Goal: Complete application form

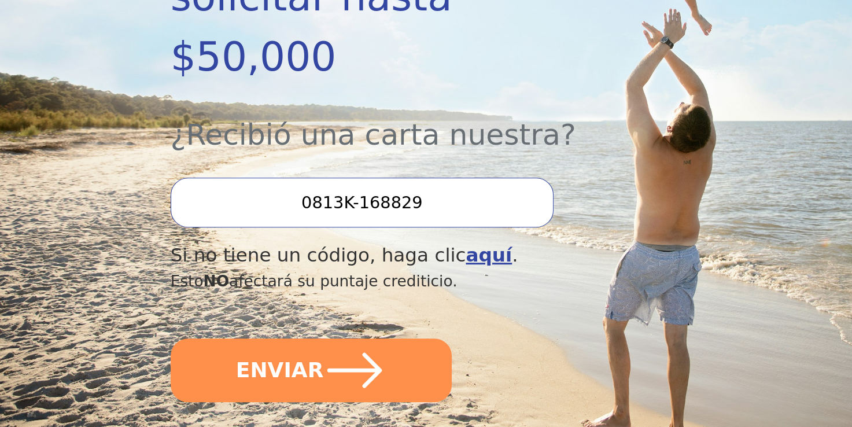
scroll to position [405, 0]
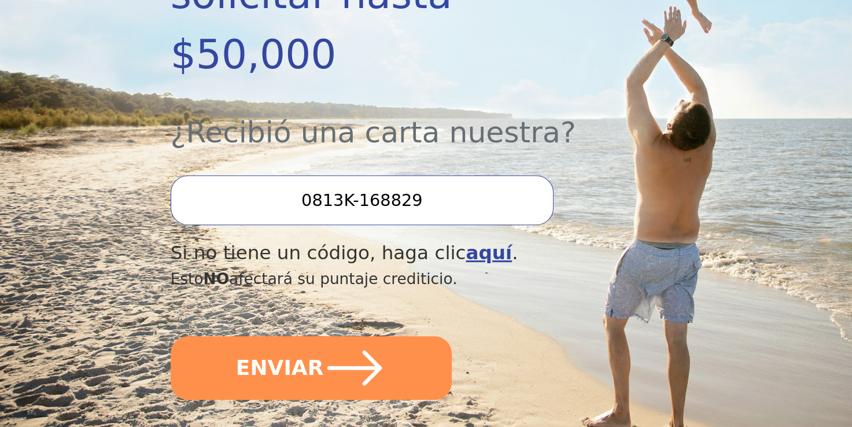
drag, startPoint x: 312, startPoint y: 140, endPoint x: 421, endPoint y: 153, distance: 109.4
click at [421, 175] on input "0813K-168829" at bounding box center [362, 200] width 383 height 50
click at [465, 242] on b "aquí" at bounding box center [488, 253] width 46 height 22
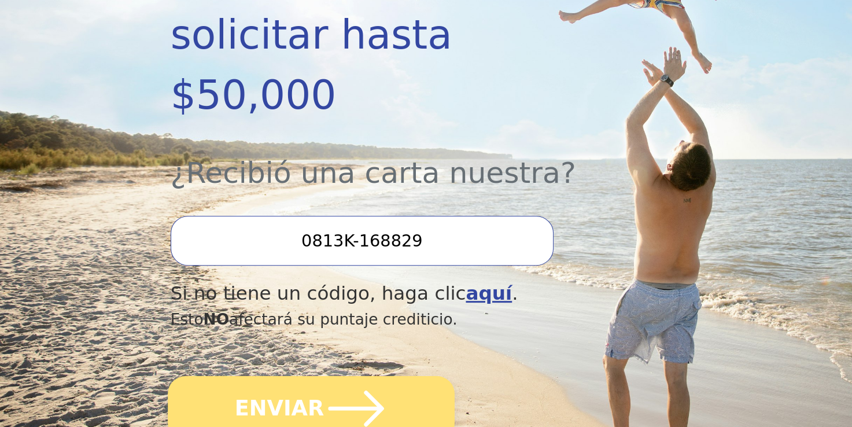
click at [291, 392] on font "ENVIAR" at bounding box center [279, 408] width 90 height 32
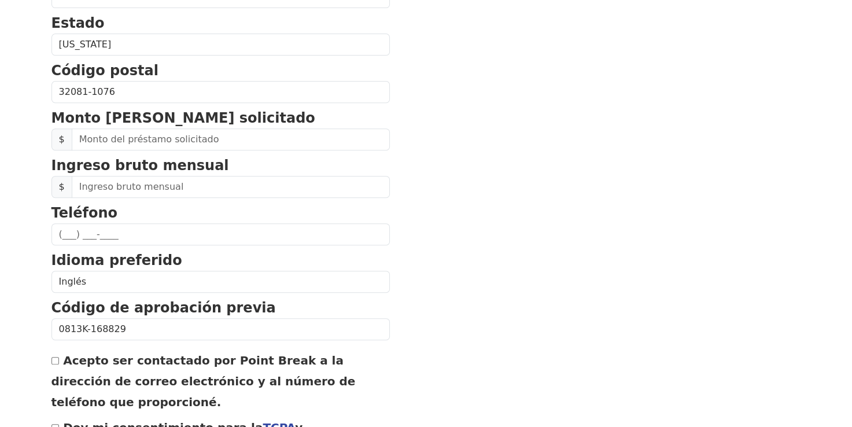
scroll to position [462, 0]
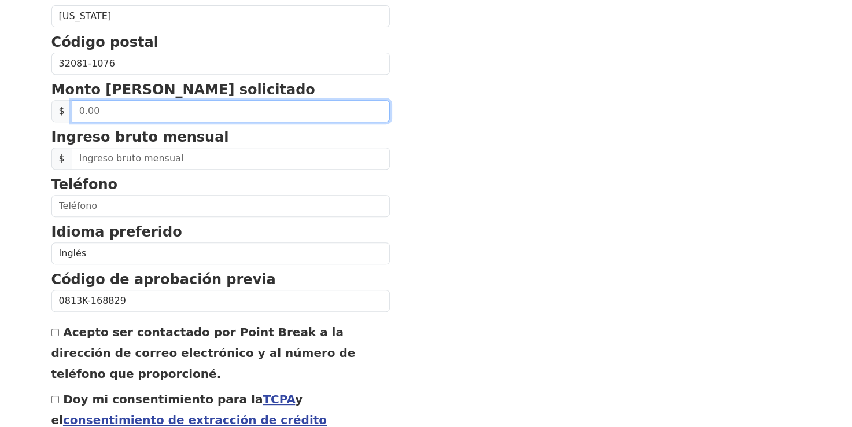
click at [142, 109] on input "text" at bounding box center [231, 111] width 318 height 22
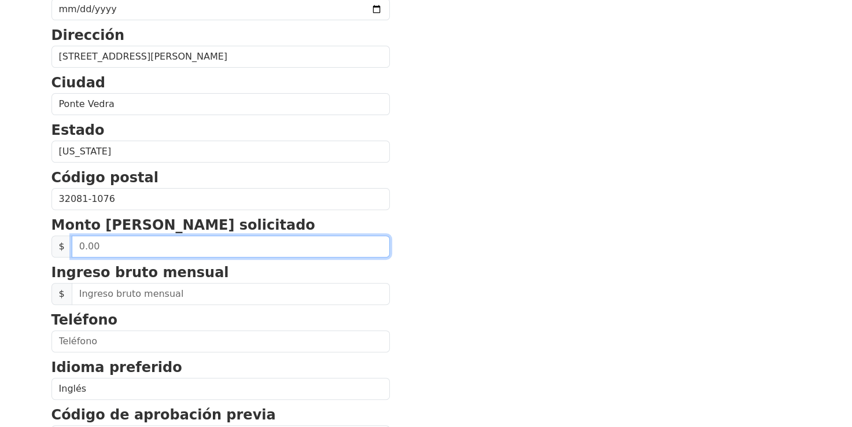
scroll to position [405, 0]
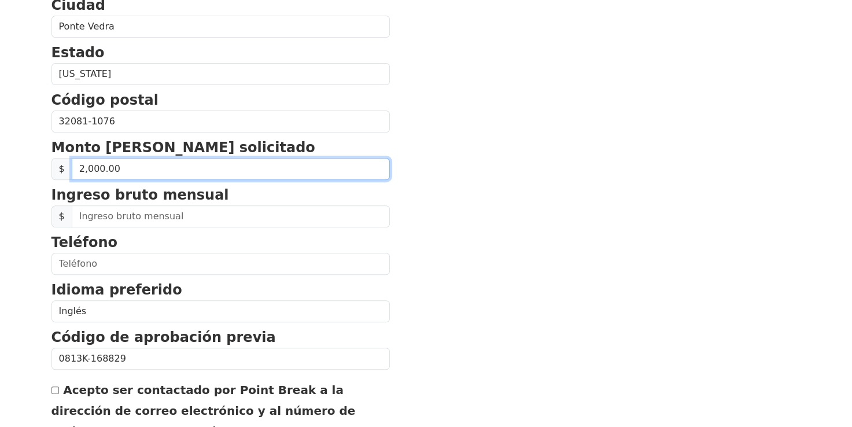
type input "20,000.00"
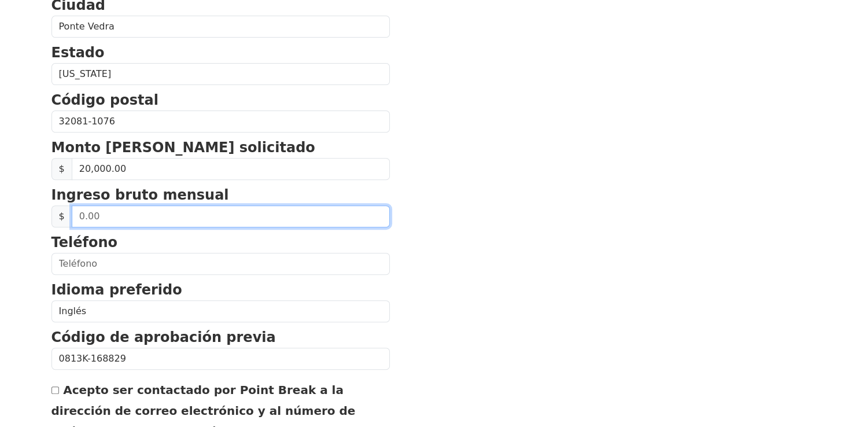
click at [150, 209] on input "text" at bounding box center [231, 216] width 318 height 22
type input "2,500.00"
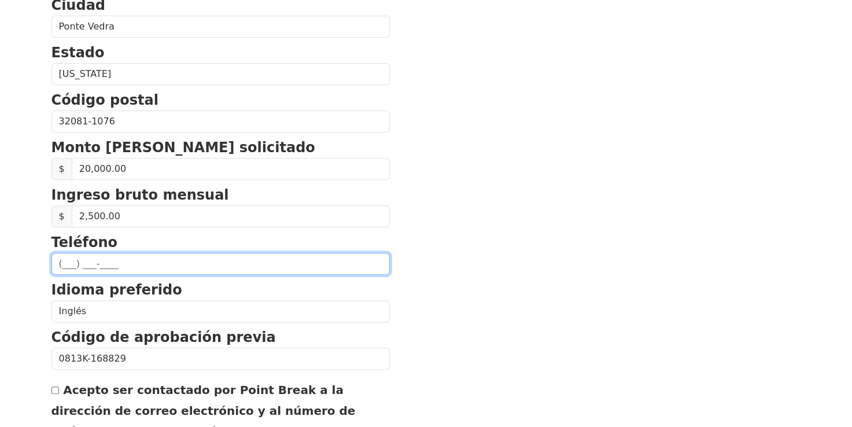
click at [118, 260] on input "text" at bounding box center [220, 264] width 338 height 22
type input "[PHONE_NUMBER]"
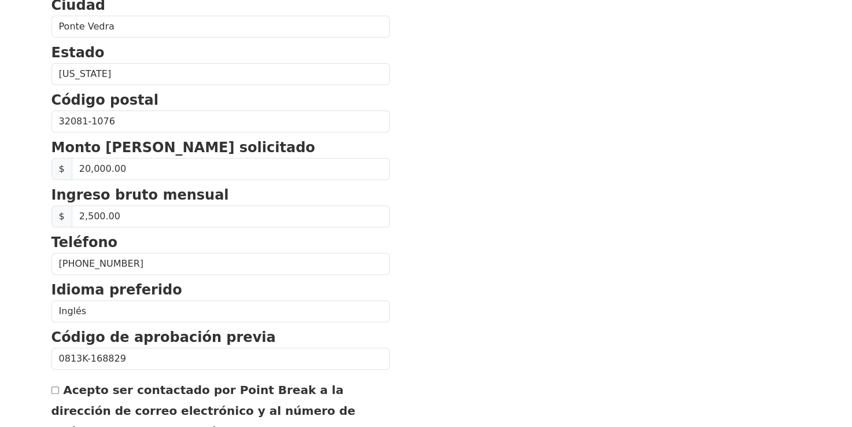
type input "[EMAIL_ADDRESS][DOMAIN_NAME]"
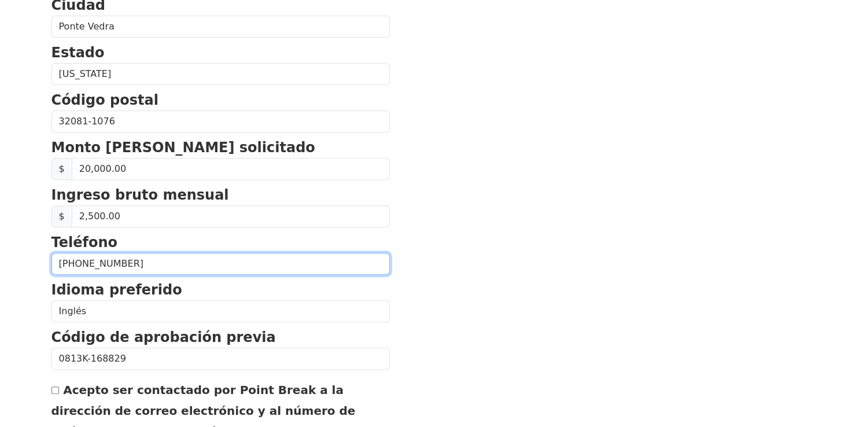
type input "[PHONE_NUMBER]"
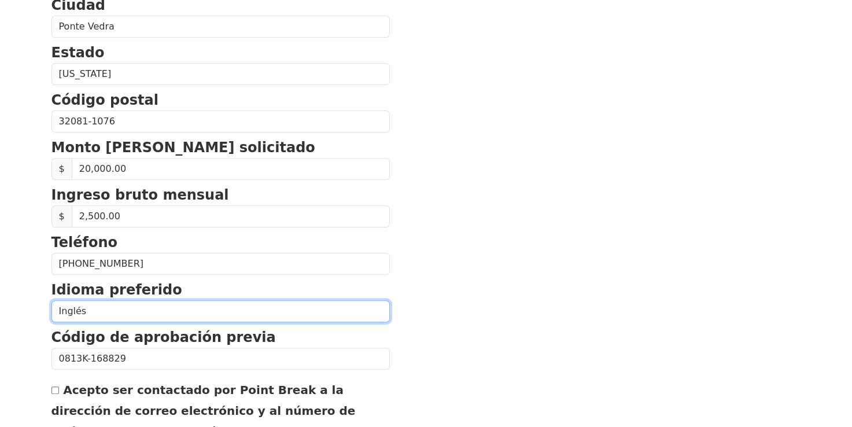
click at [99, 309] on select "Inglés Español" at bounding box center [220, 311] width 338 height 22
select select "Spanish"
click at [51, 300] on select "Inglés Español" at bounding box center [220, 311] width 338 height 22
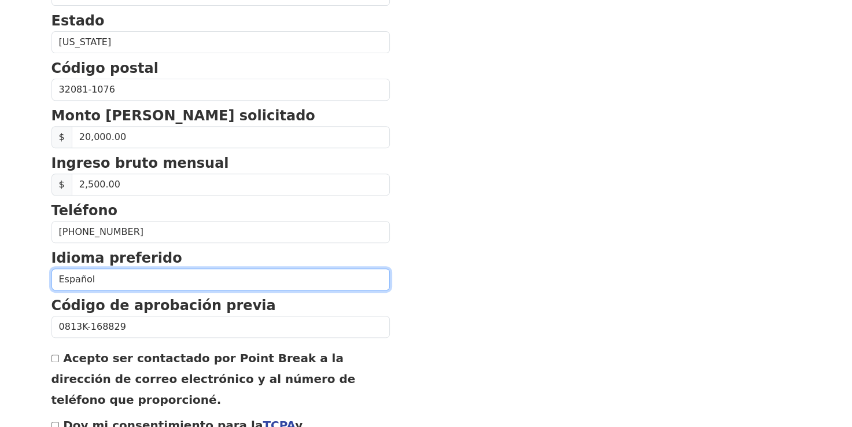
scroll to position [462, 0]
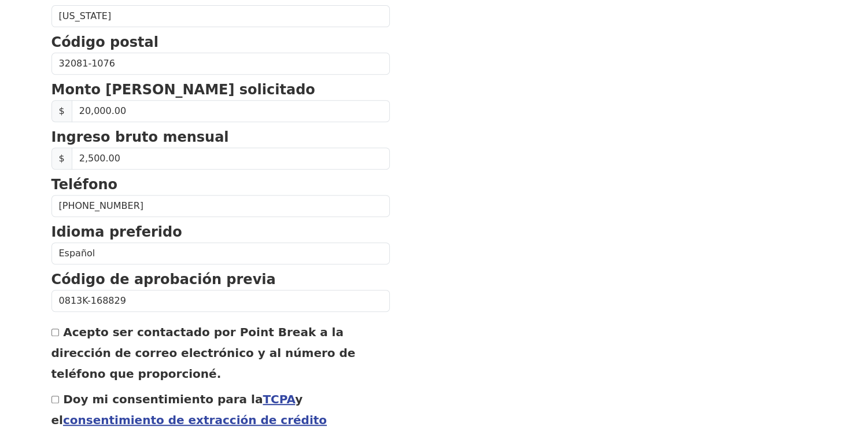
click at [53, 328] on input "Acepto ser contactado por Point Break a la dirección de correo electrónico y al…" at bounding box center [55, 332] width 8 height 8
checkbox input "true"
click at [52, 397] on input "Doy mi consentimiento para la TCPA y el consentimiento de extracción de crédito" at bounding box center [55, 399] width 8 height 8
checkbox input "true"
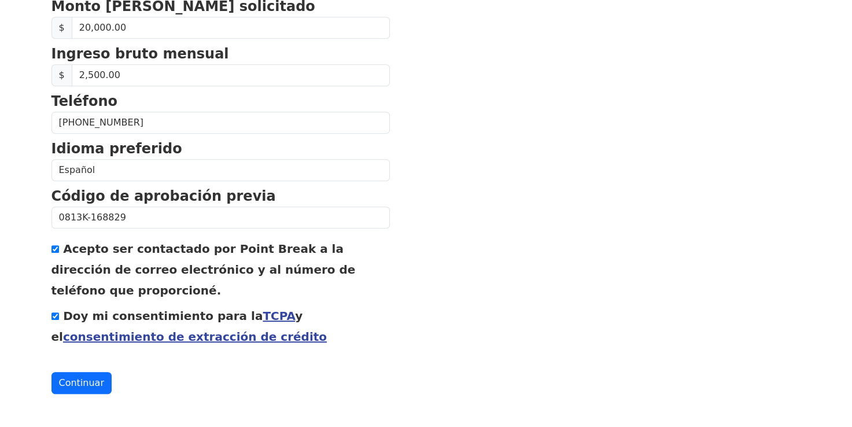
scroll to position [552, 0]
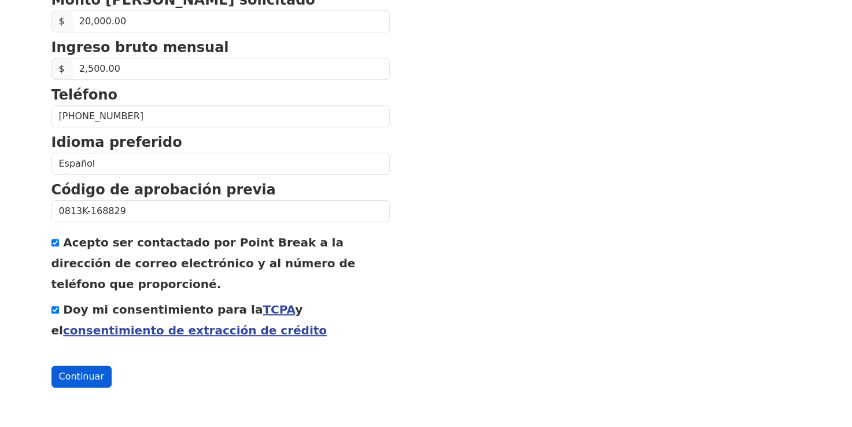
click at [76, 378] on button "Continuar" at bounding box center [81, 376] width 60 height 22
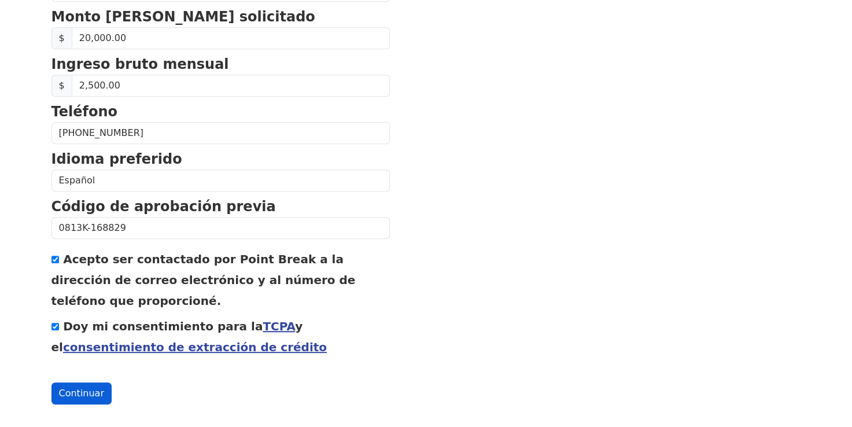
scroll to position [569, 0]
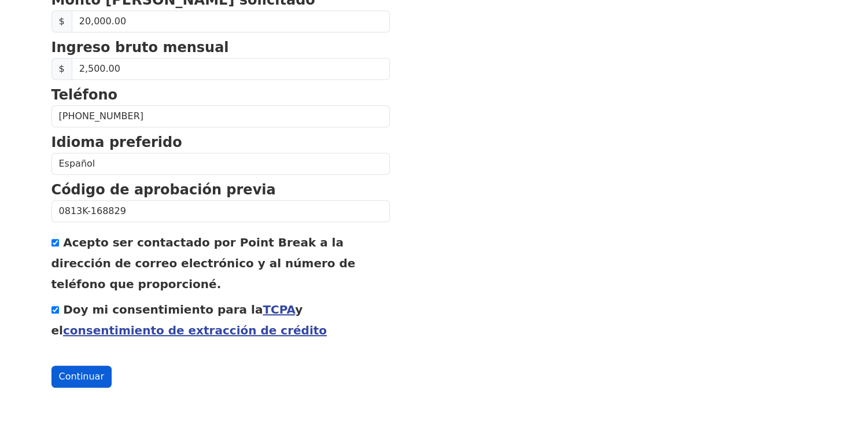
click at [76, 378] on button "Continuar" at bounding box center [81, 376] width 60 height 22
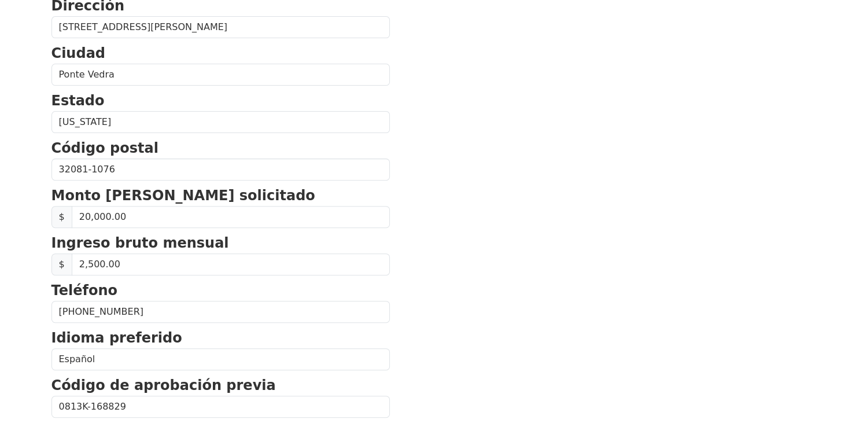
scroll to position [222, 0]
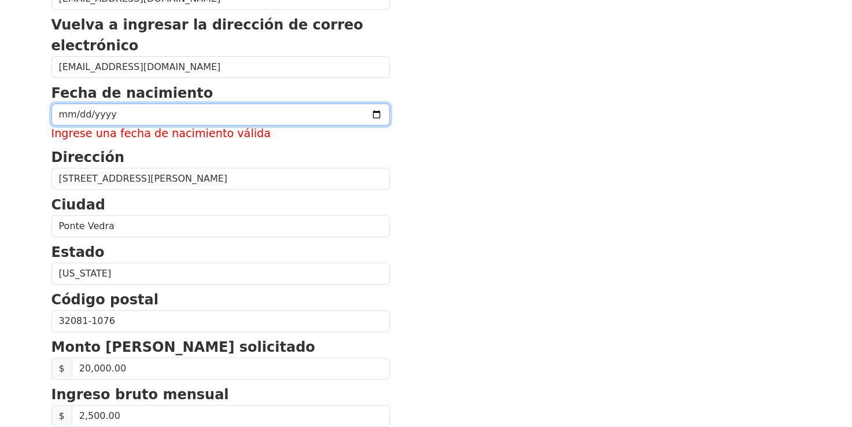
click at [69, 114] on input "date" at bounding box center [220, 114] width 338 height 22
type input "[DATE]"
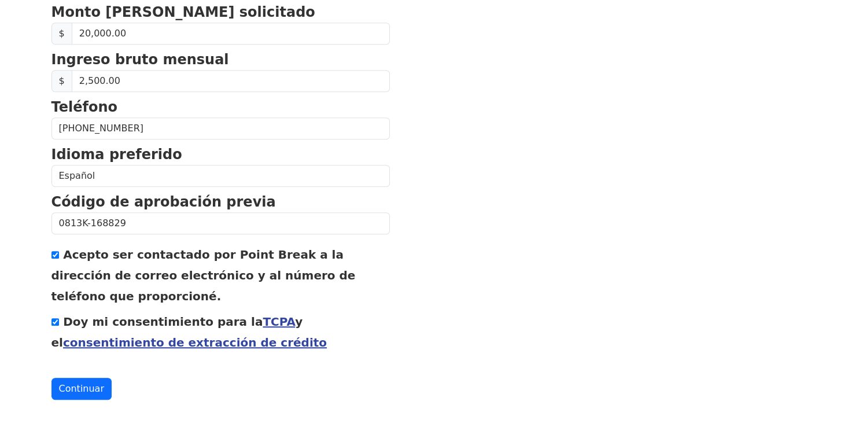
scroll to position [552, 0]
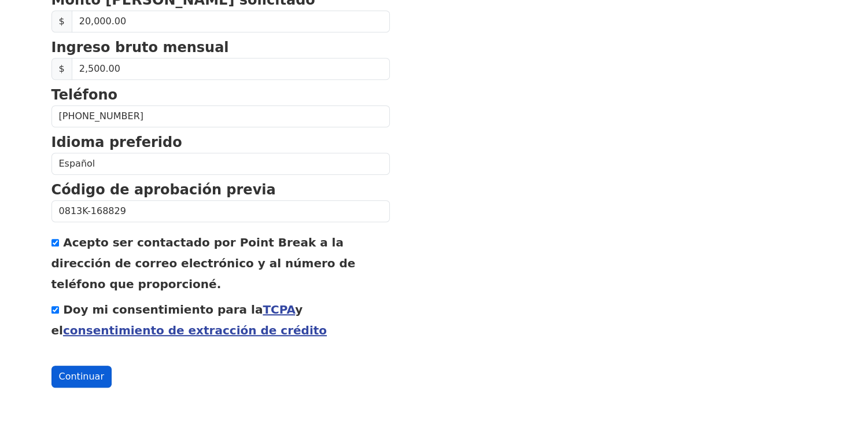
click at [92, 380] on button "Continuar" at bounding box center [81, 376] width 60 height 22
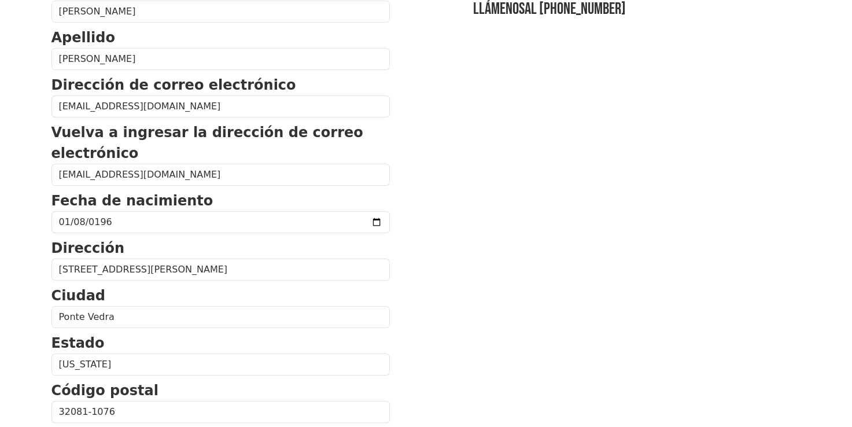
scroll to position [0, 0]
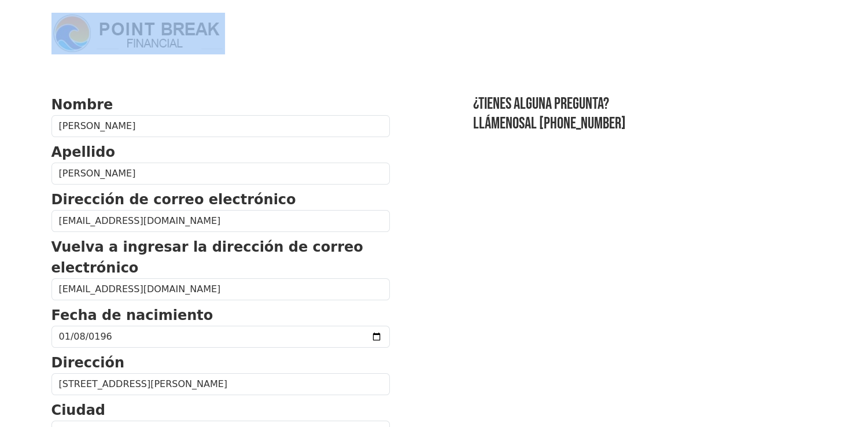
drag, startPoint x: 231, startPoint y: 50, endPoint x: 131, endPoint y: 38, distance: 100.7
click at [131, 38] on div at bounding box center [171, 33] width 240 height 66
drag, startPoint x: 131, startPoint y: 38, endPoint x: 127, endPoint y: 31, distance: 7.8
click at [566, 124] on link "al [PHONE_NUMBER]" at bounding box center [574, 123] width 101 height 19
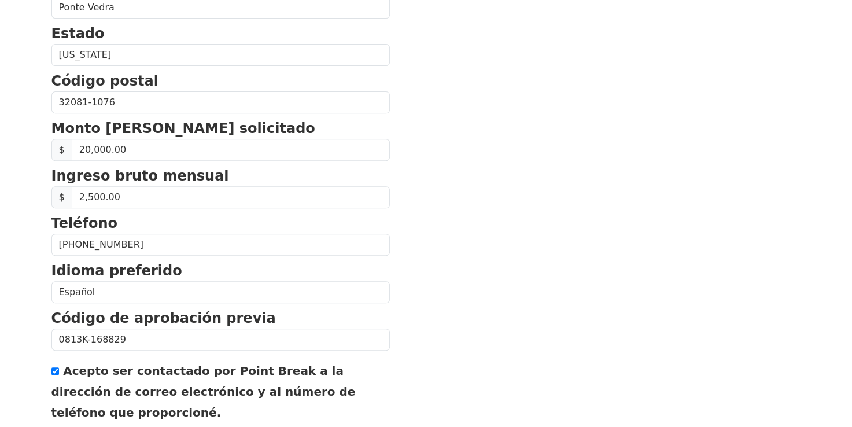
scroll to position [610, 0]
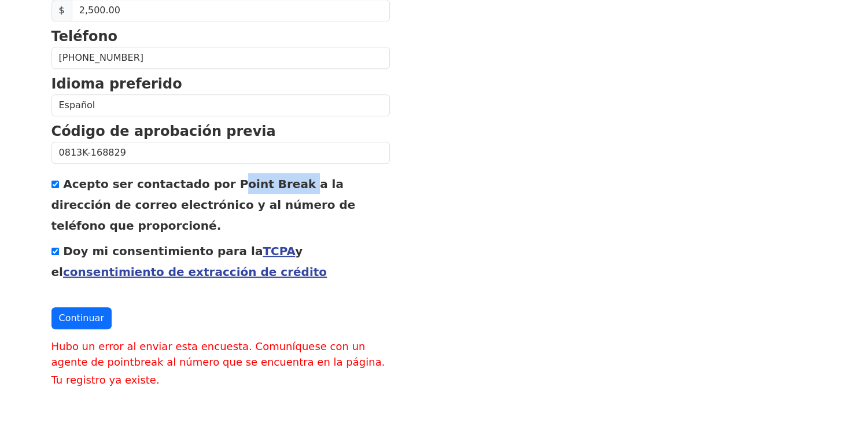
drag, startPoint x: 211, startPoint y: 186, endPoint x: 273, endPoint y: 183, distance: 62.0
click at [273, 183] on label "Acepto ser contactado por Point Break a la dirección de correo electrónico y al…" at bounding box center [203, 204] width 304 height 55
drag, startPoint x: 273, startPoint y: 183, endPoint x: 258, endPoint y: 182, distance: 14.5
copy label "Point Break"
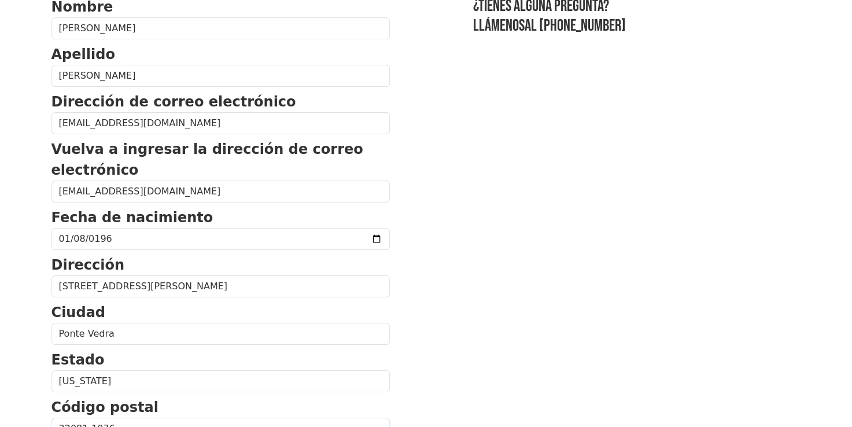
scroll to position [0, 0]
